Goal: Information Seeking & Learning: Learn about a topic

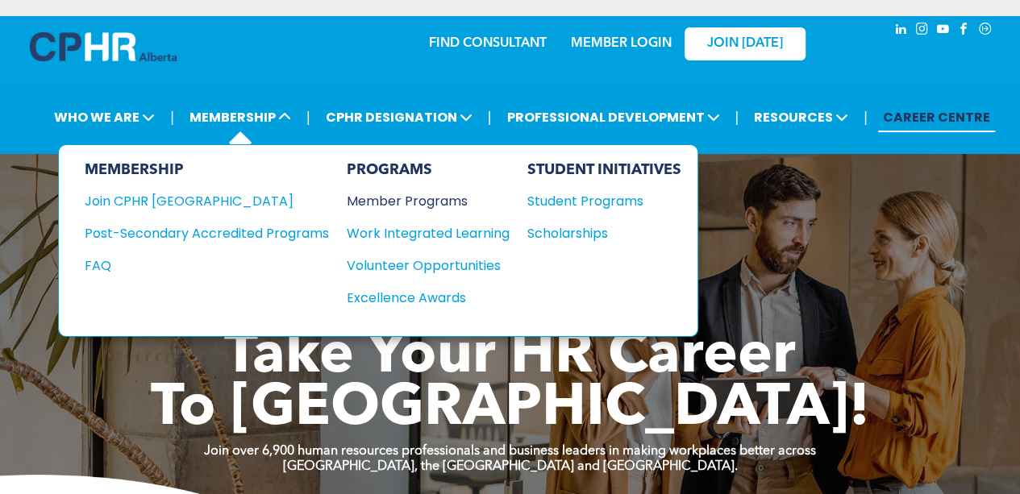
click at [375, 196] on div "Member Programs" at bounding box center [420, 201] width 147 height 20
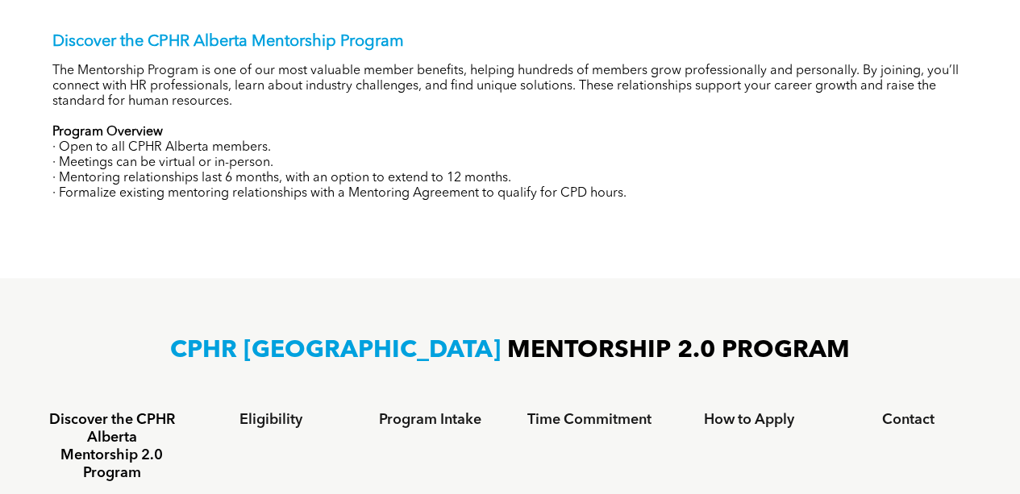
scroll to position [484, 0]
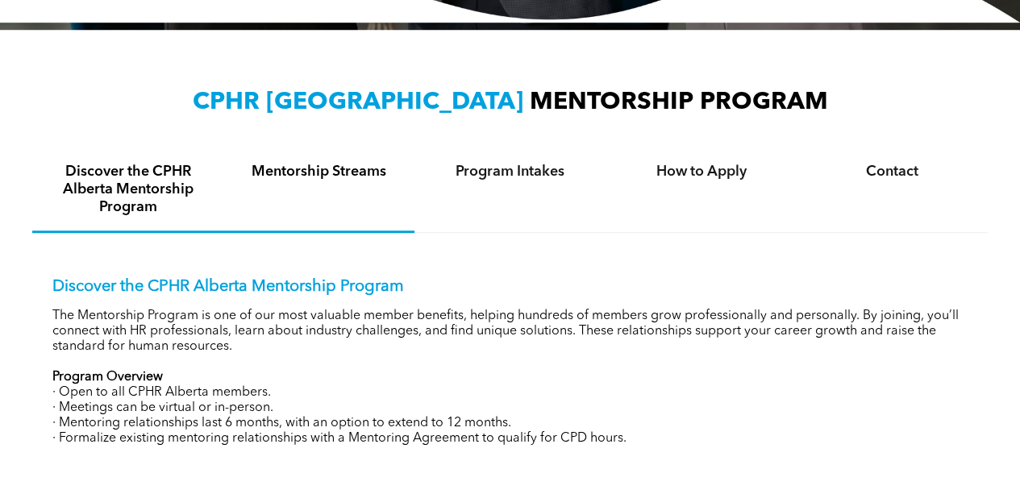
click at [355, 186] on div "Mentorship Streams" at bounding box center [318, 190] width 191 height 85
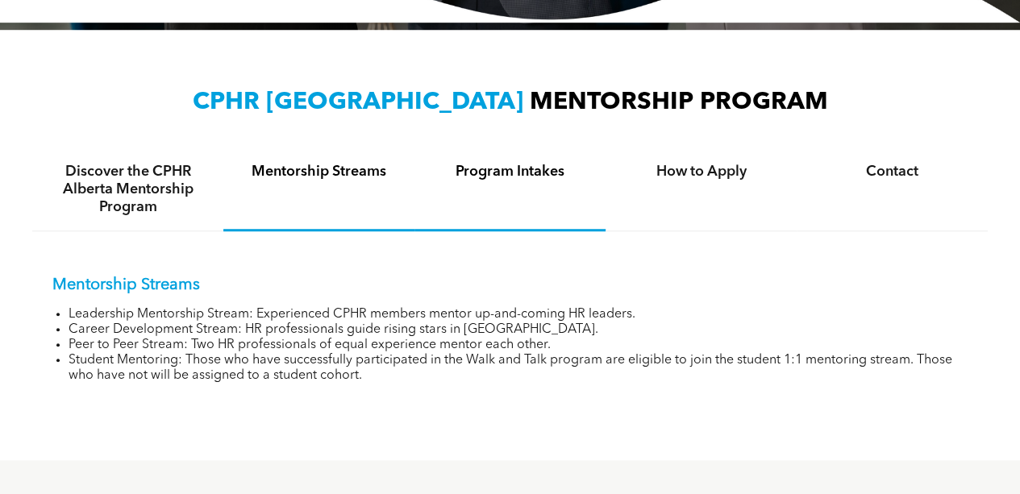
click at [452, 171] on h4 "Program Intakes" at bounding box center [510, 172] width 162 height 18
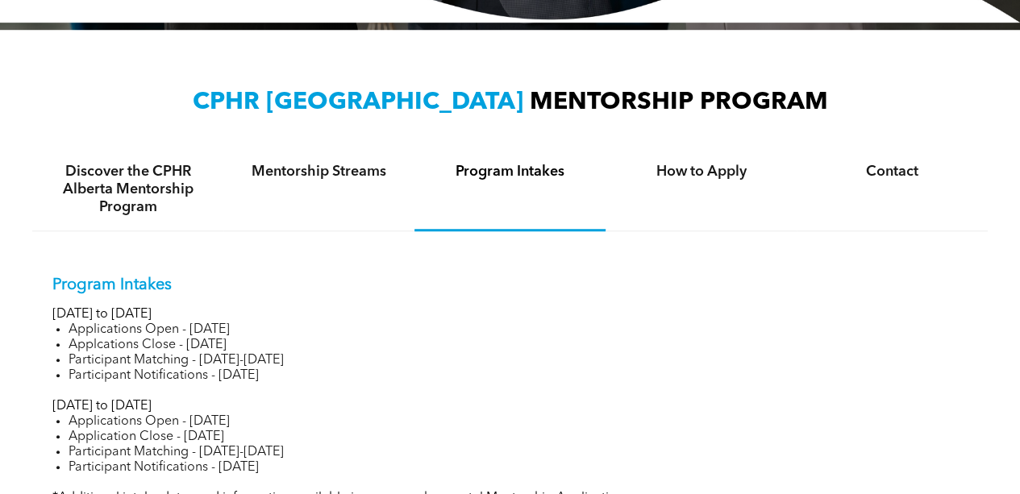
click at [602, 147] on div "CPHR ALBERTA MENTORSHIP PROGRAM Discover the CPHR Alberta Mentorship Program Me…" at bounding box center [509, 306] width 955 height 440
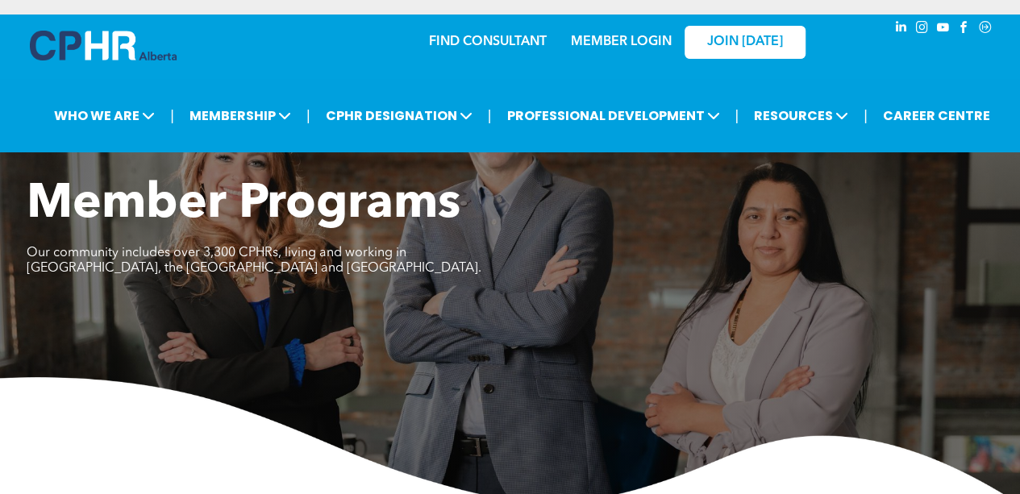
scroll to position [0, 0]
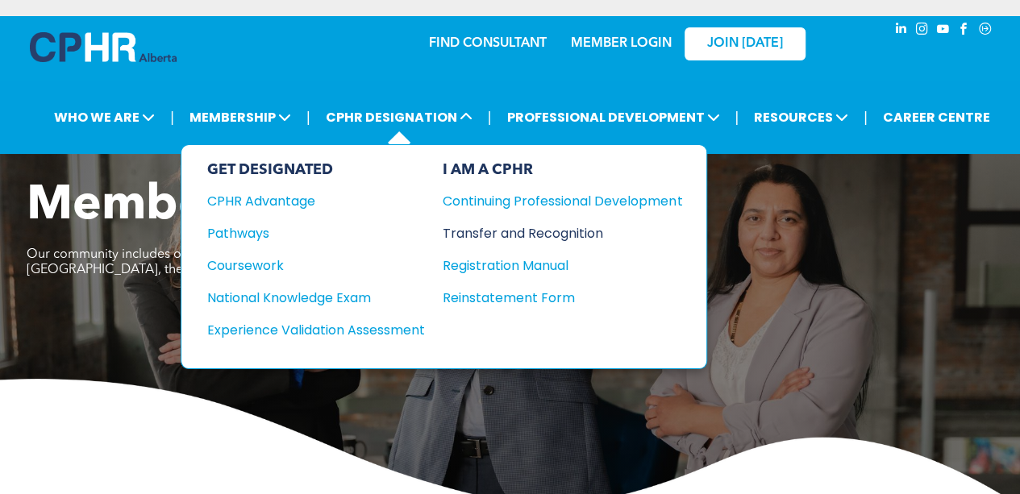
click at [514, 235] on div "Transfer and Recognition" at bounding box center [550, 233] width 215 height 20
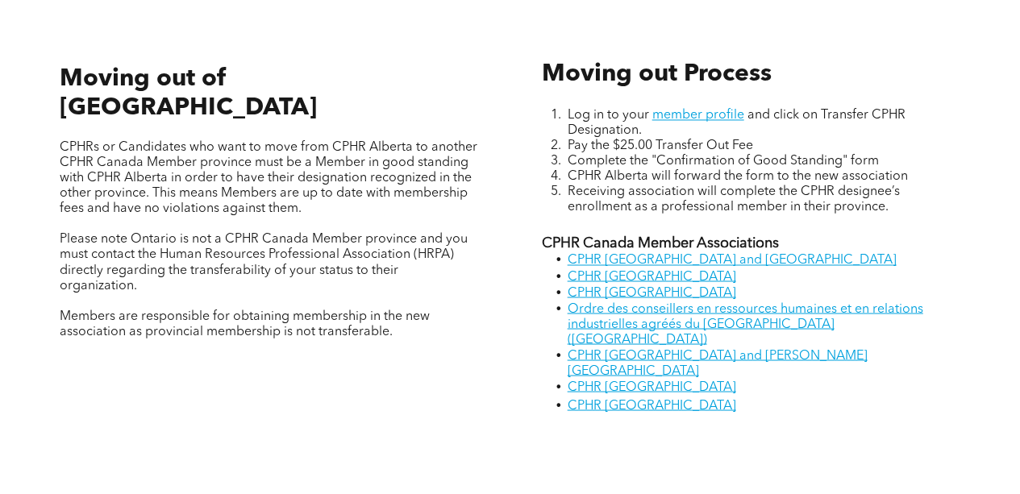
scroll to position [1290, 0]
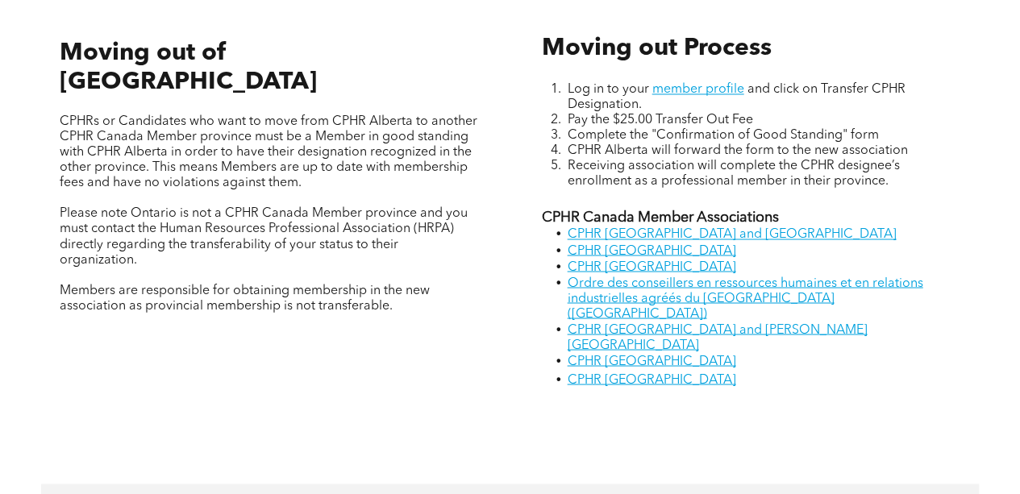
drag, startPoint x: 158, startPoint y: 432, endPoint x: 695, endPoint y: 390, distance: 538.6
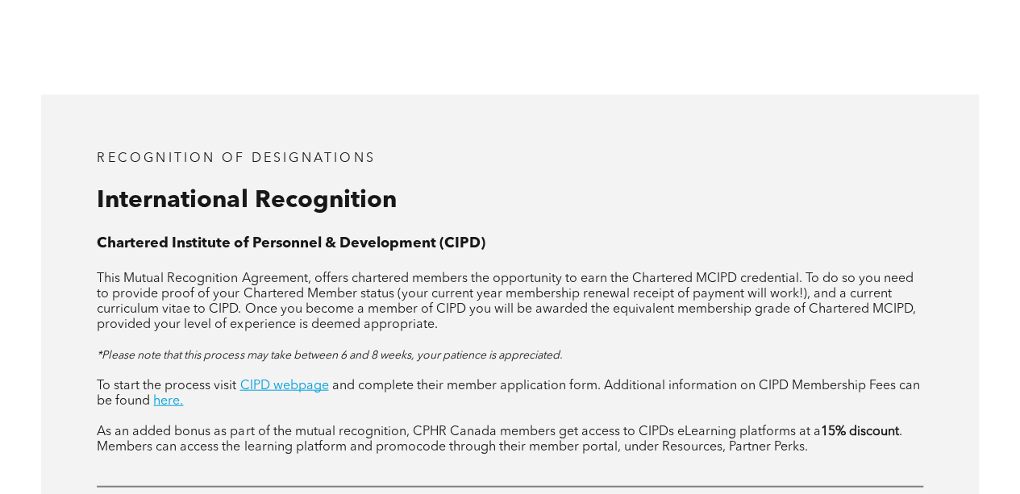
scroll to position [1693, 0]
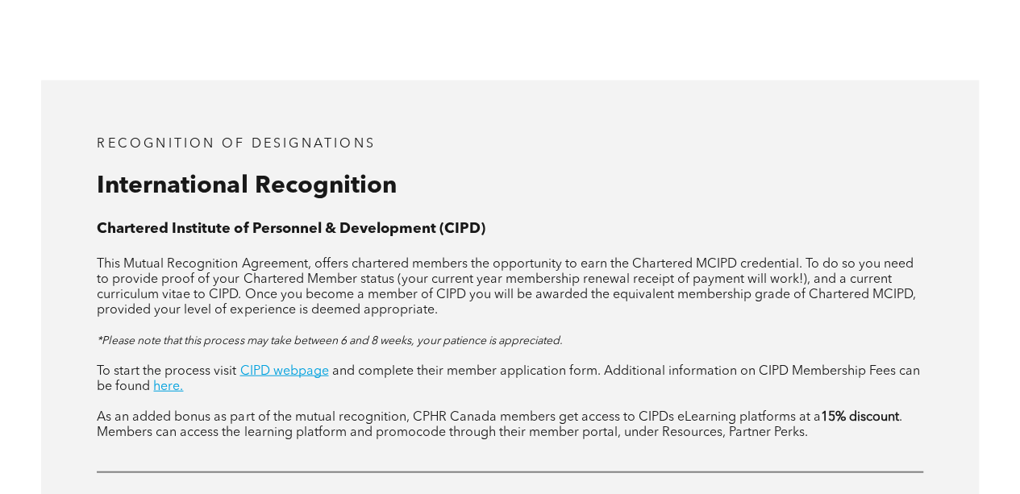
click at [700, 258] on span "This Mutual Recognition Agreement, offers chartered members the opportunity to …" at bounding box center [506, 287] width 818 height 59
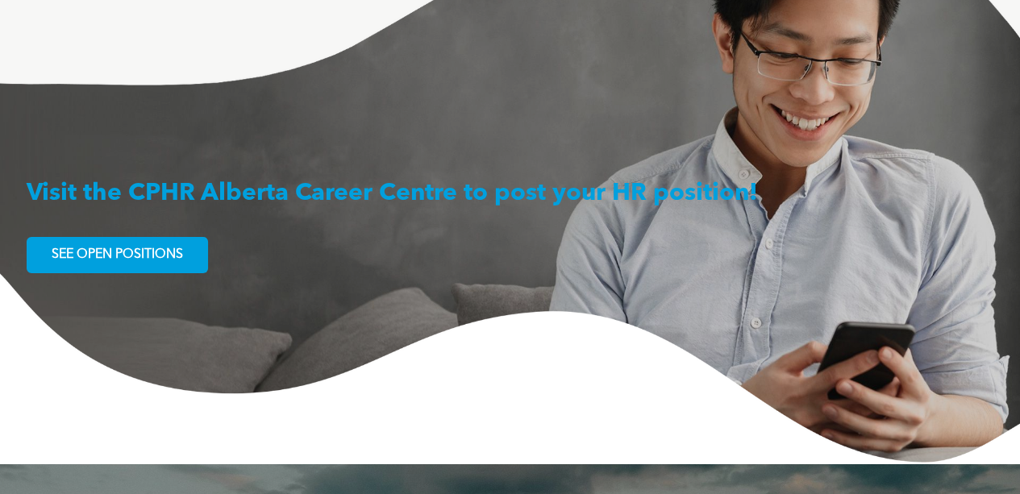
scroll to position [2443, 0]
